Goal: Information Seeking & Learning: Compare options

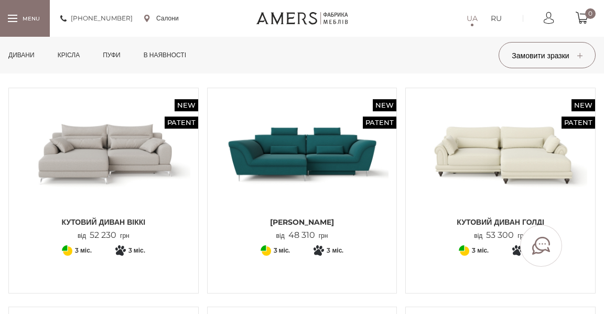
scroll to position [83, 0]
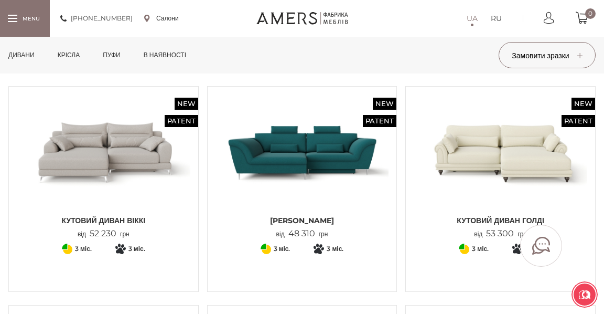
click at [461, 143] on img at bounding box center [501, 151] width 174 height 115
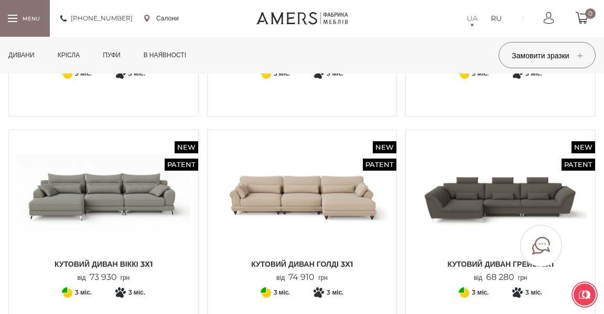
scroll to position [915, 0]
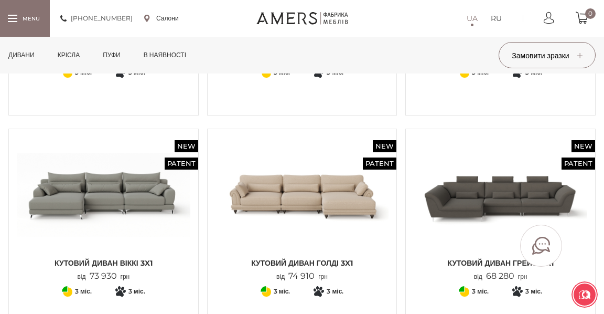
click at [28, 55] on link "Дивани" at bounding box center [22, 55] width 42 height 37
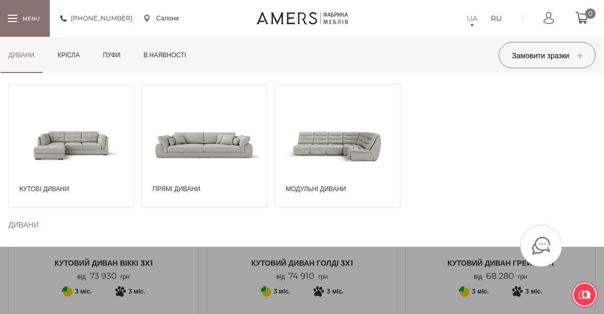
click at [185, 138] on span at bounding box center [204, 144] width 125 height 73
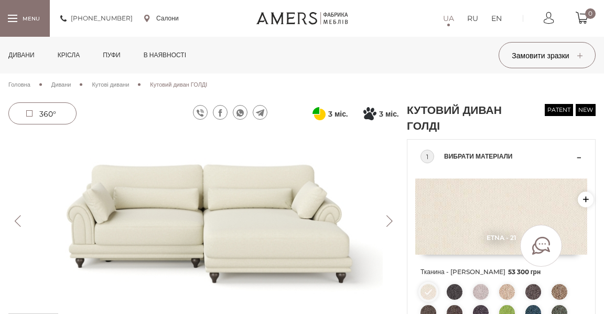
click at [390, 222] on button "Next" at bounding box center [389, 221] width 18 height 12
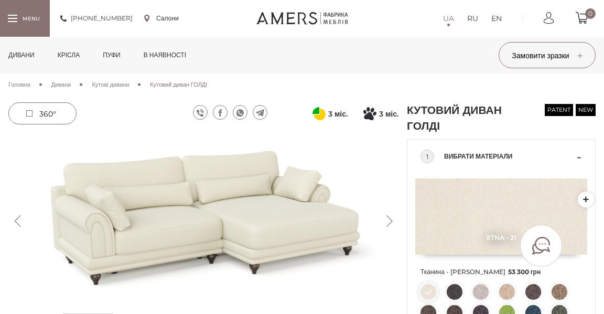
click at [390, 222] on button "Next" at bounding box center [389, 221] width 18 height 12
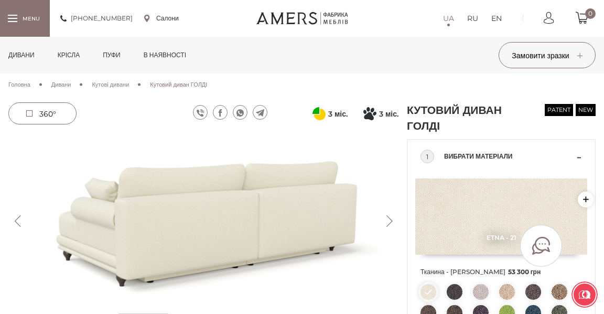
click at [390, 222] on button "Next" at bounding box center [389, 221] width 18 height 12
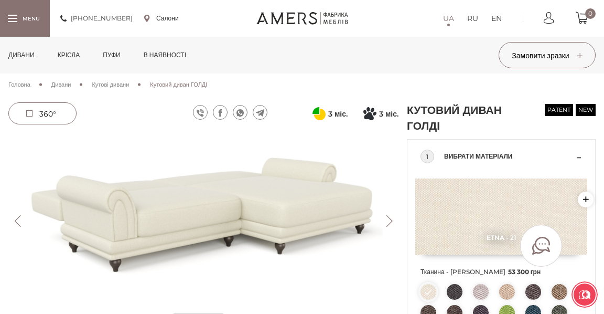
click at [390, 222] on button "Next" at bounding box center [389, 221] width 18 height 12
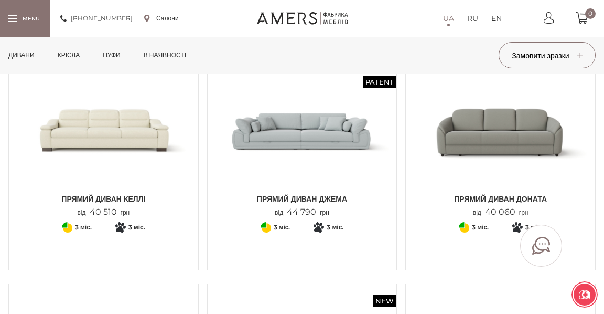
scroll to position [327, 0]
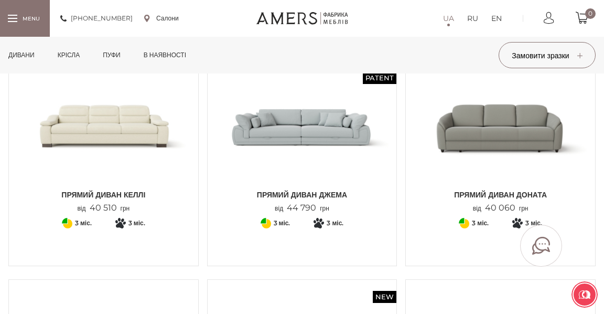
click at [526, 129] on img at bounding box center [501, 126] width 174 height 115
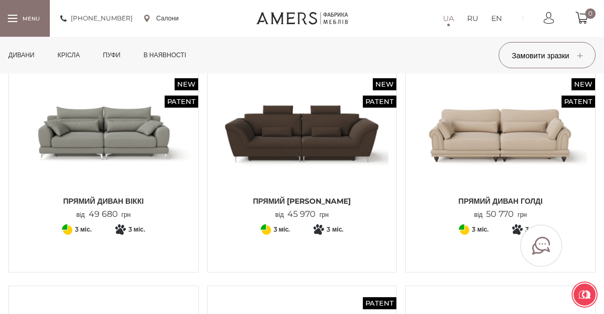
scroll to position [103, 0]
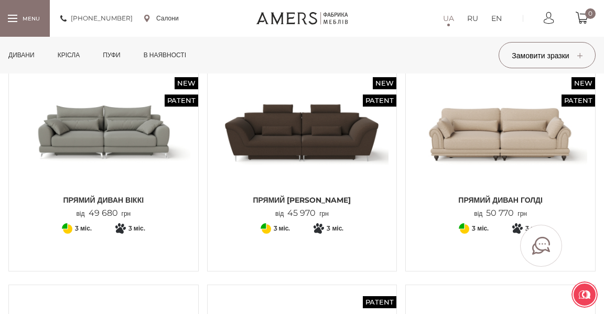
click at [88, 141] on img at bounding box center [104, 131] width 174 height 115
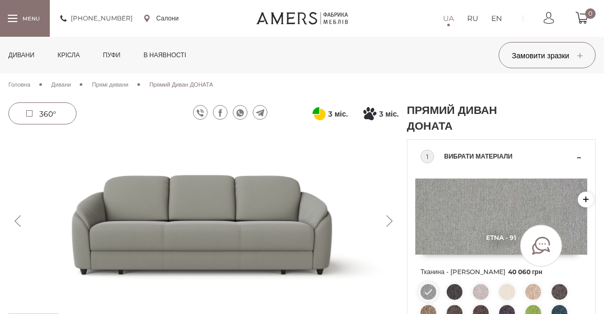
click at [390, 220] on button "Next" at bounding box center [389, 221] width 18 height 12
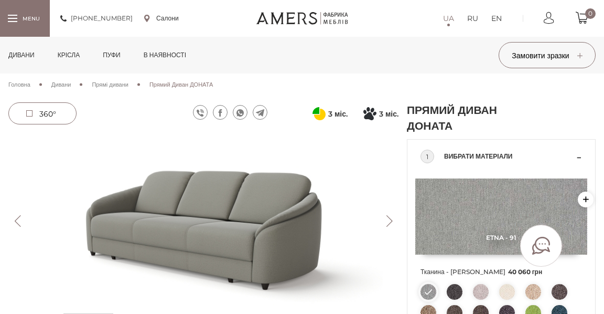
click at [390, 220] on button "Next" at bounding box center [389, 221] width 18 height 12
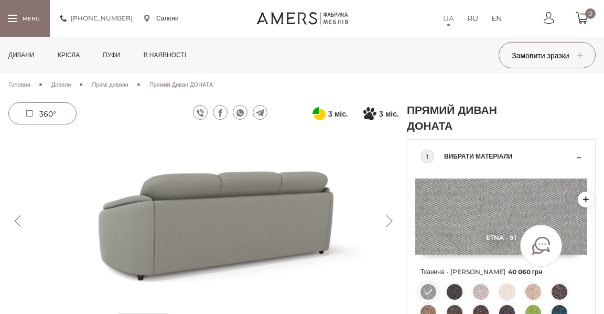
click at [390, 220] on button "Next" at bounding box center [389, 221] width 18 height 12
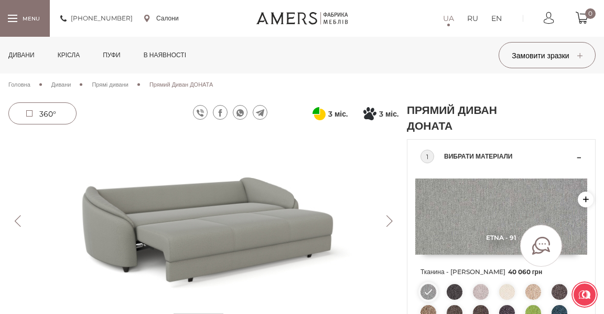
click at [390, 220] on button "Next" at bounding box center [389, 221] width 18 height 12
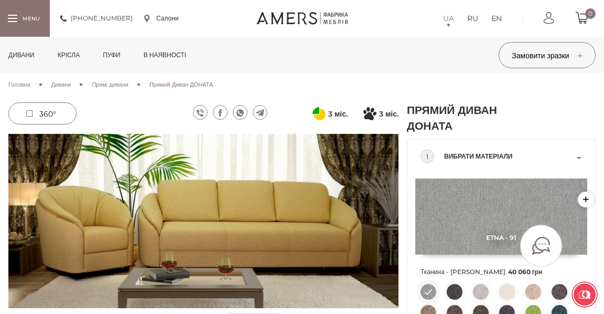
click at [391, 218] on button "Next" at bounding box center [389, 221] width 18 height 12
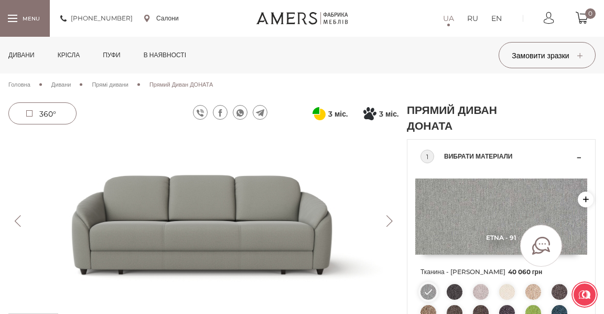
click at [392, 215] on button "Next" at bounding box center [389, 221] width 18 height 12
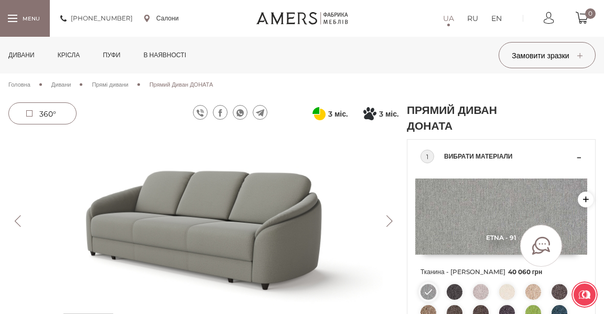
click at [391, 217] on button "Next" at bounding box center [389, 221] width 18 height 12
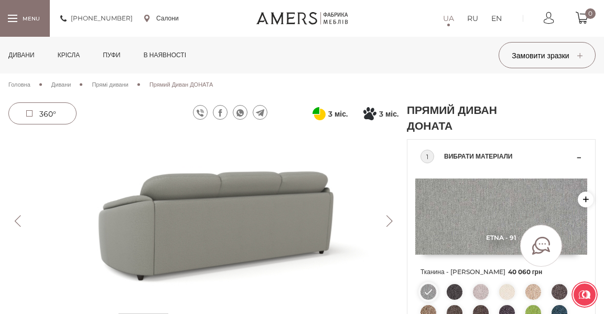
click at [391, 217] on button "Next" at bounding box center [389, 221] width 18 height 12
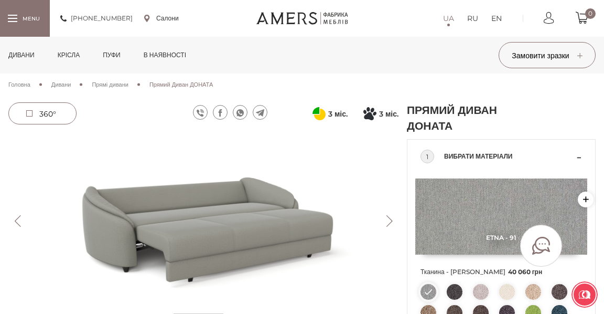
click at [391, 217] on button "Next" at bounding box center [389, 221] width 18 height 12
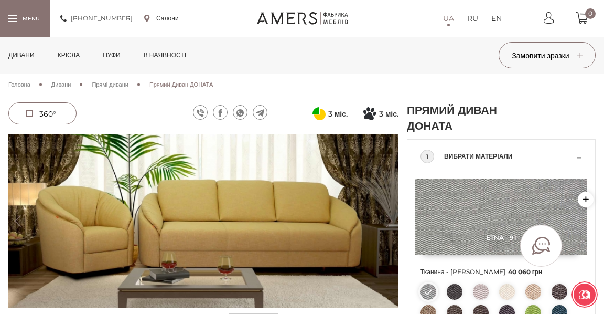
click at [392, 218] on button "Next" at bounding box center [389, 221] width 18 height 12
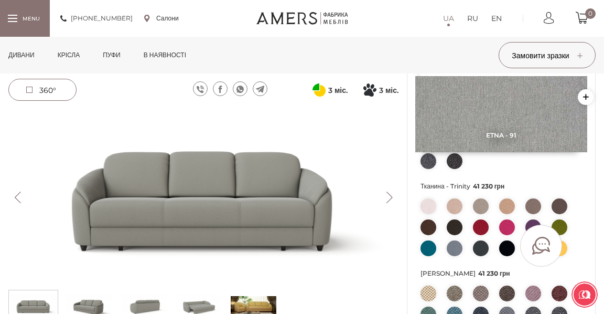
scroll to position [215, 0]
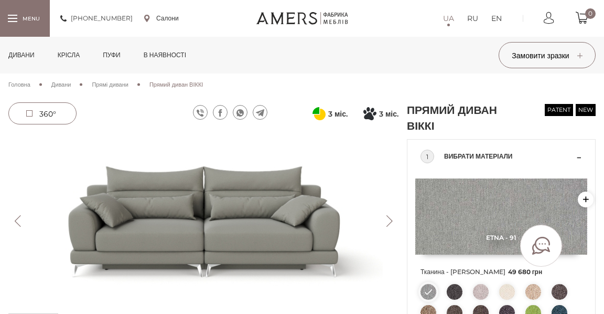
click at [388, 219] on button "Next" at bounding box center [389, 221] width 18 height 12
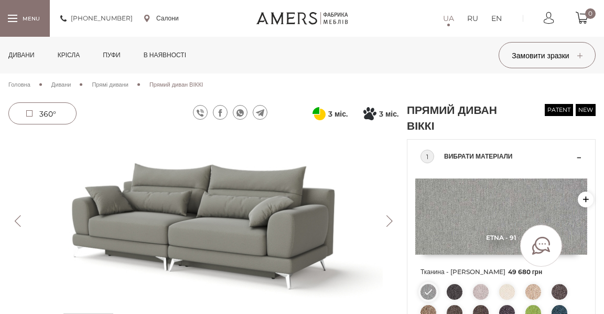
click at [388, 218] on button "Next" at bounding box center [389, 221] width 18 height 12
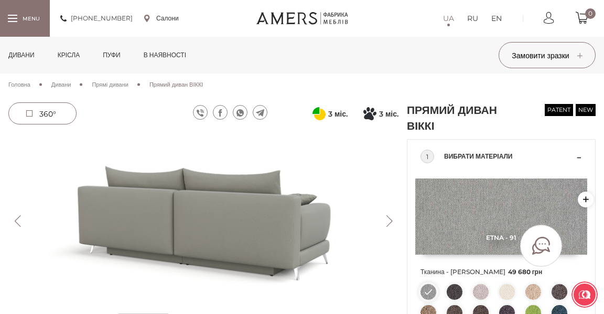
click at [389, 218] on button "Next" at bounding box center [389, 221] width 18 height 12
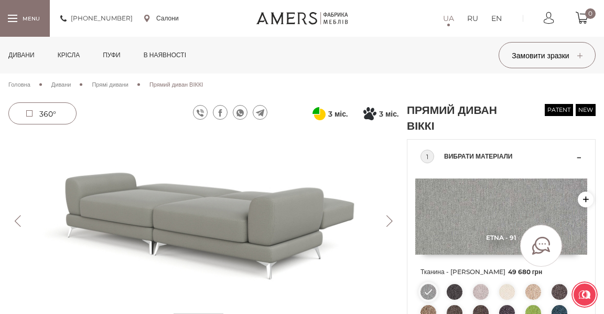
click at [389, 218] on button "Next" at bounding box center [389, 221] width 18 height 12
